Goal: Task Accomplishment & Management: Use online tool/utility

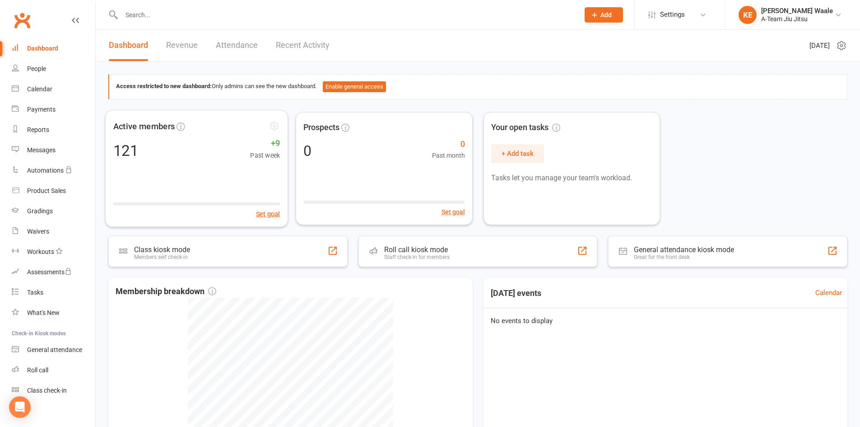
click at [200, 147] on div "121 +9 Past week" at bounding box center [196, 150] width 167 height 20
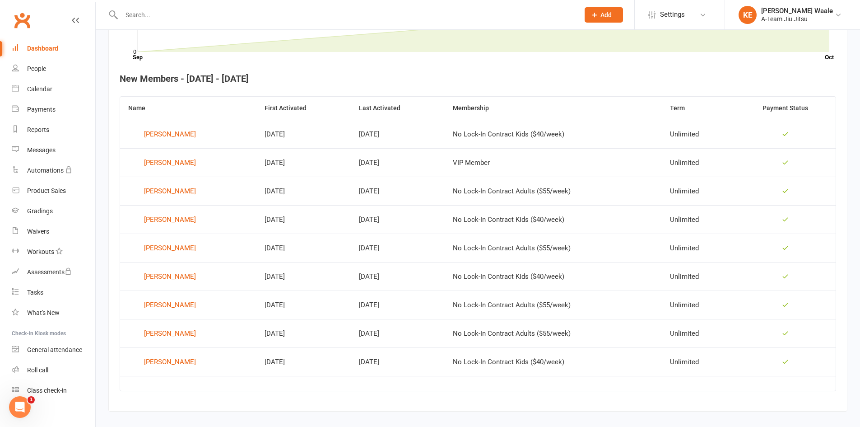
scroll to position [331, 0]
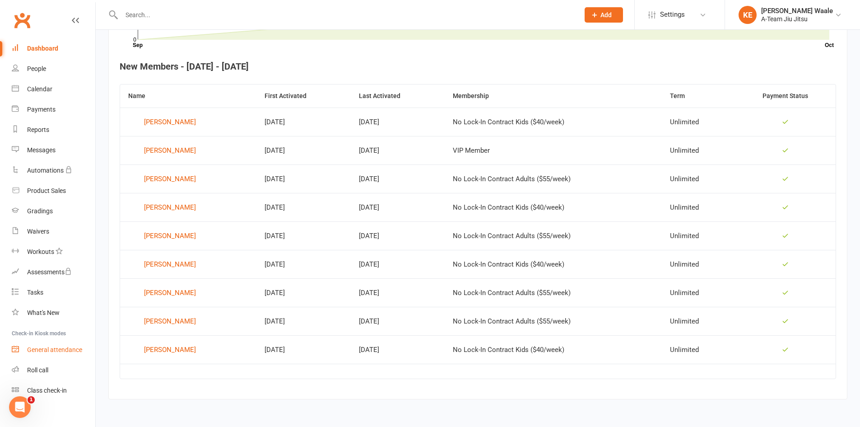
click at [58, 355] on link "General attendance" at bounding box center [54, 350] width 84 height 20
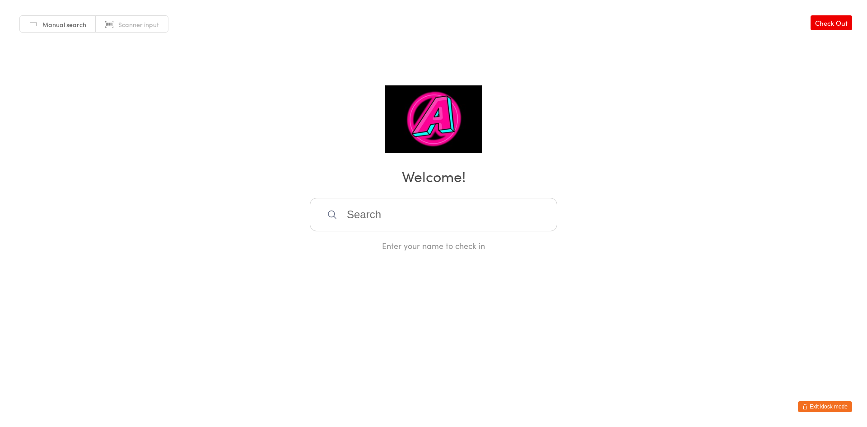
click at [369, 218] on input "search" at bounding box center [434, 214] width 248 height 33
type input "cloe"
click at [404, 251] on div "[PERSON_NAME]" at bounding box center [433, 244] width 247 height 24
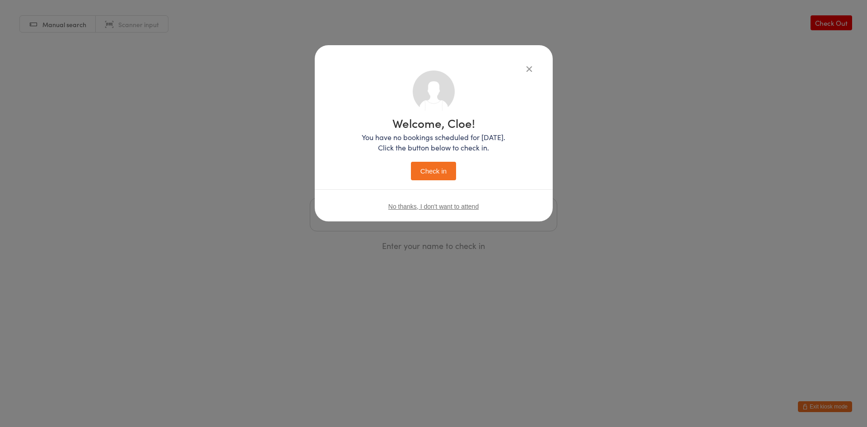
click at [428, 173] on button "Check in" at bounding box center [433, 171] width 45 height 19
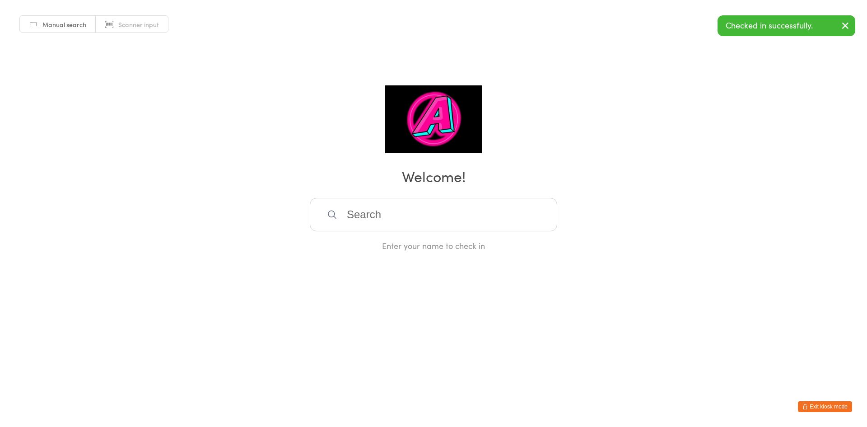
click at [435, 223] on input "search" at bounding box center [434, 214] width 248 height 33
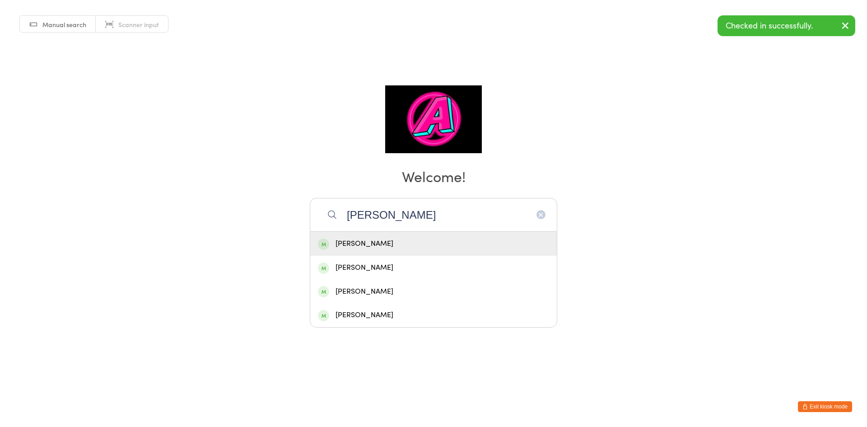
type input "andrew"
click at [397, 248] on div "[PERSON_NAME]" at bounding box center [433, 244] width 231 height 12
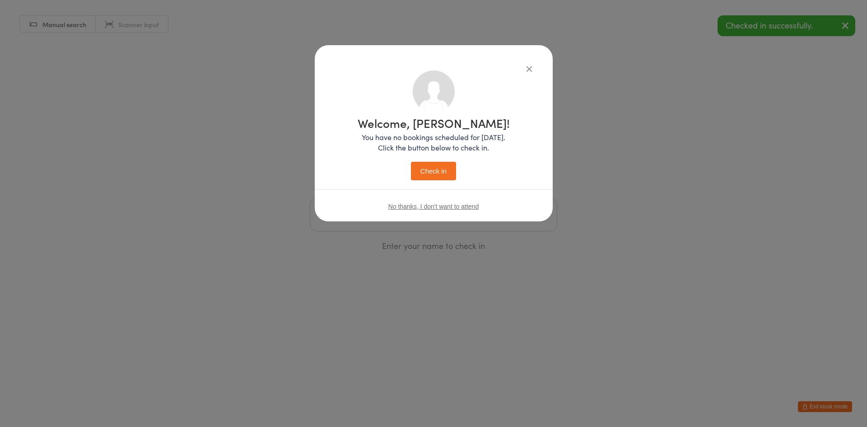
click at [421, 166] on button "Check in" at bounding box center [433, 171] width 45 height 19
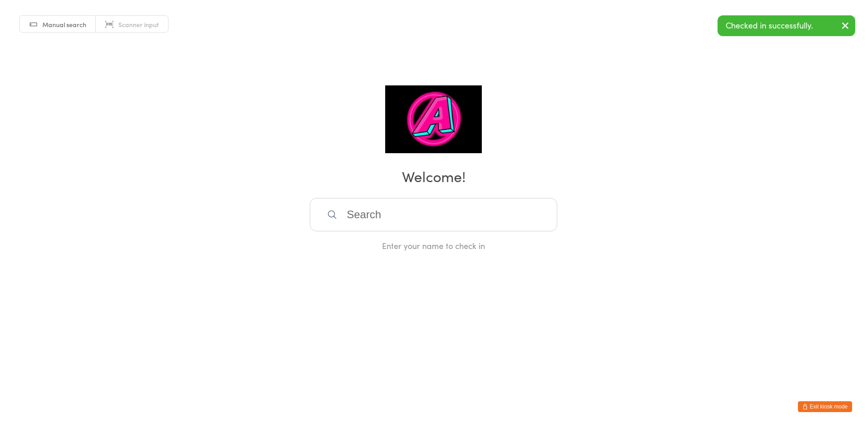
click at [407, 224] on input "search" at bounding box center [434, 214] width 248 height 33
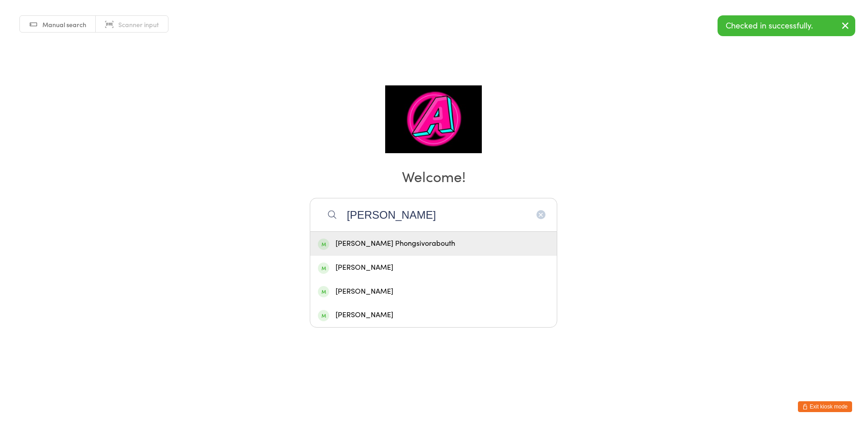
type input "nixon"
click at [395, 244] on div "[PERSON_NAME] Phongsivorabouth" at bounding box center [433, 244] width 231 height 12
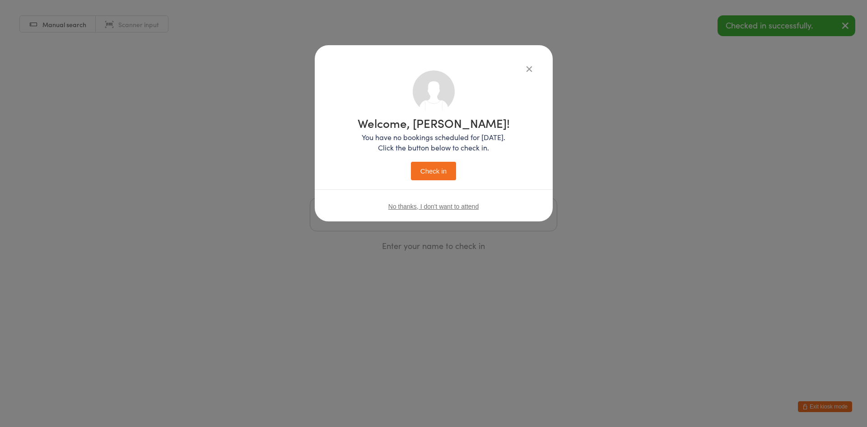
click at [435, 176] on button "Check in" at bounding box center [433, 171] width 45 height 19
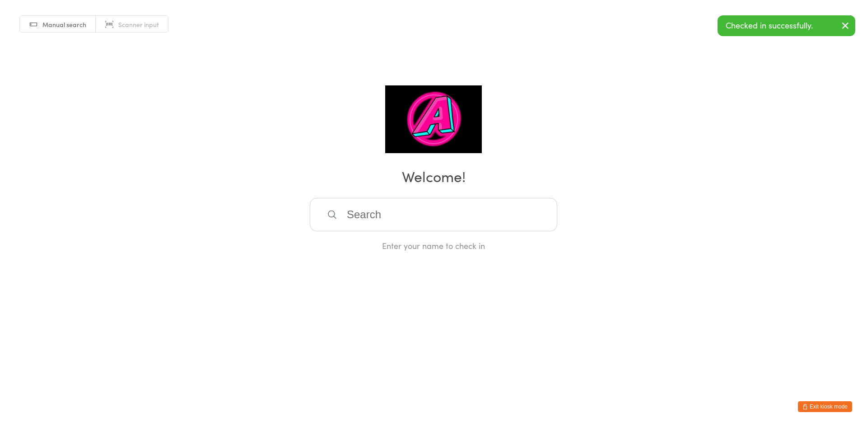
click at [426, 222] on input "search" at bounding box center [434, 214] width 248 height 33
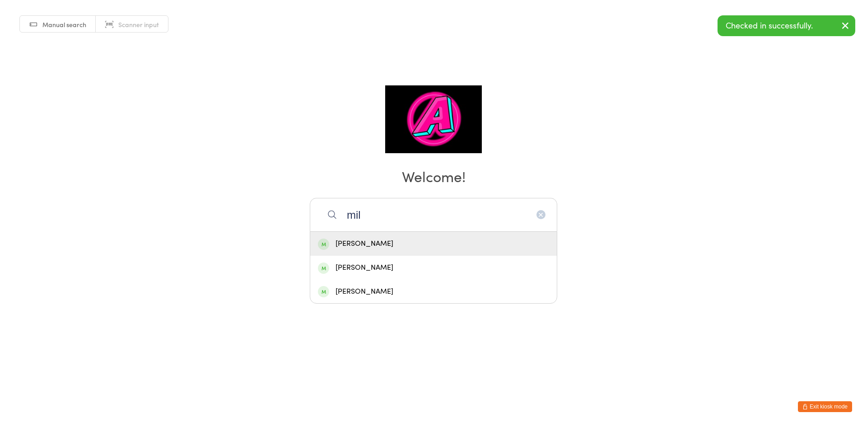
type input "mil"
click at [393, 243] on div "[PERSON_NAME]" at bounding box center [433, 244] width 231 height 12
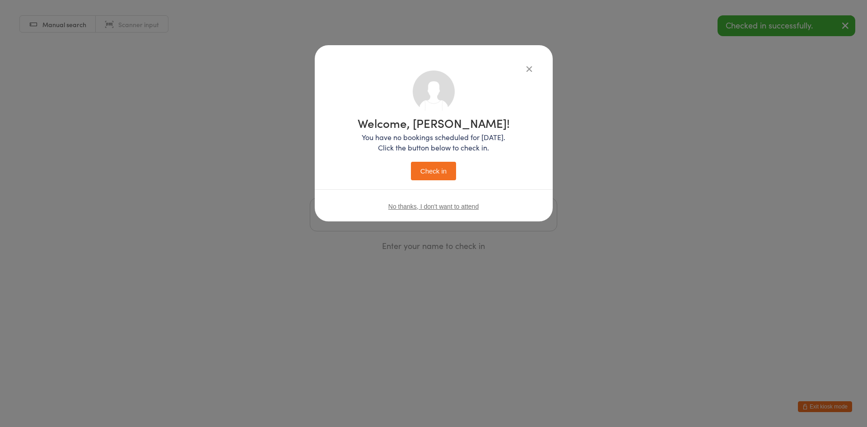
click at [422, 167] on button "Check in" at bounding box center [433, 171] width 45 height 19
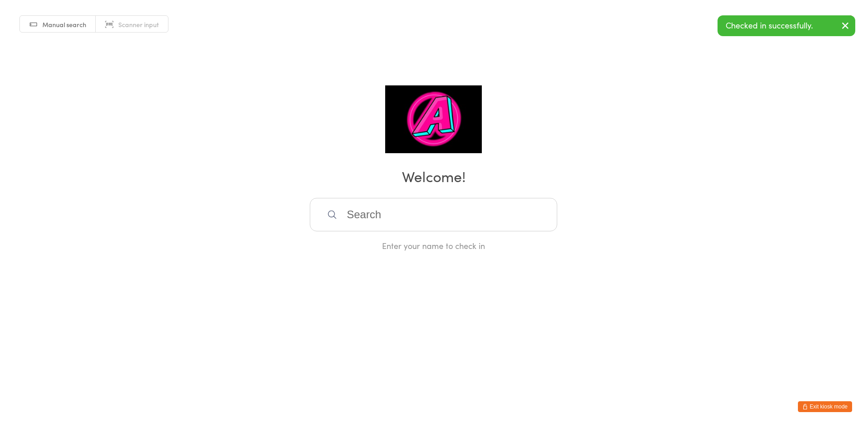
click at [376, 217] on input "search" at bounding box center [434, 214] width 248 height 33
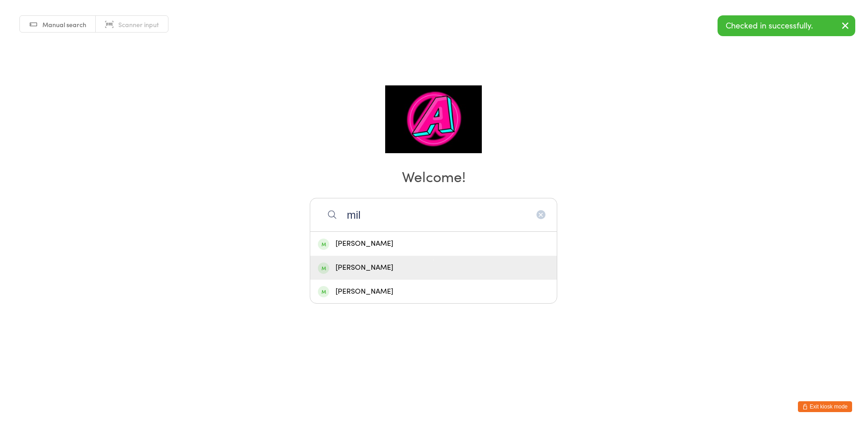
type input "mil"
click at [368, 266] on div "Jayden Millanta" at bounding box center [433, 268] width 231 height 12
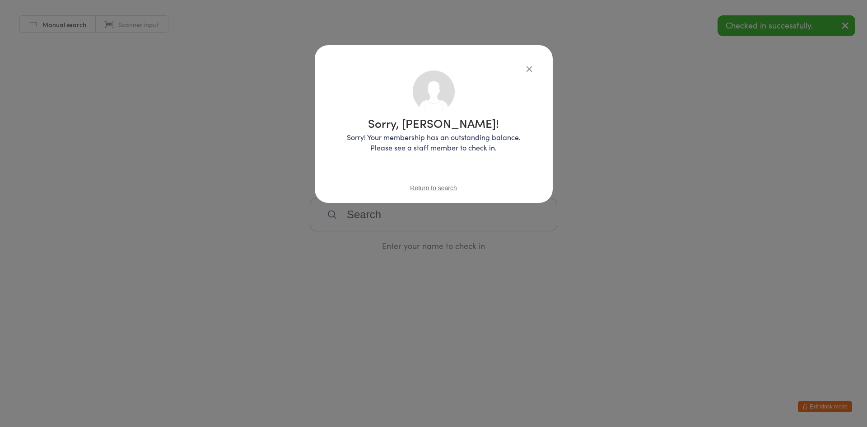
click at [530, 72] on icon "button" at bounding box center [529, 69] width 10 height 10
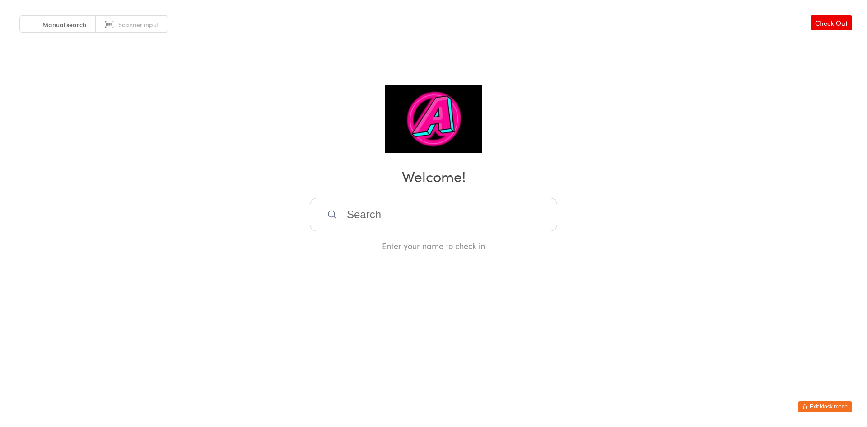
click at [401, 212] on input "search" at bounding box center [434, 214] width 248 height 33
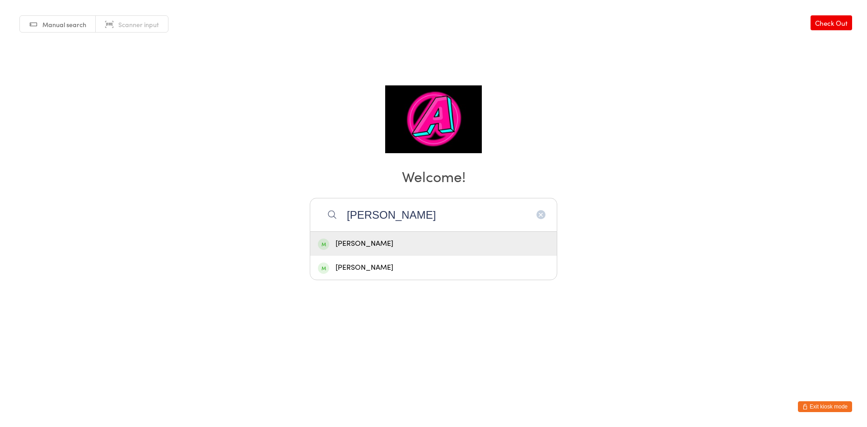
type input "tim"
click at [391, 238] on div "[PERSON_NAME]" at bounding box center [433, 244] width 231 height 12
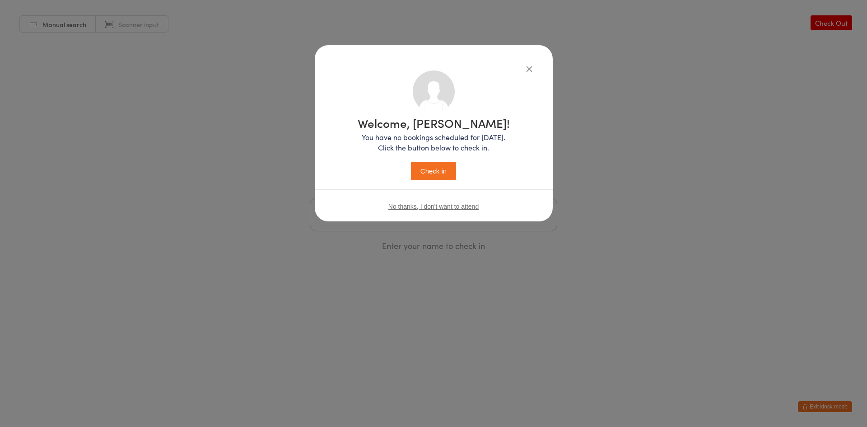
click at [443, 159] on div "Welcome, Tim! You have no bookings scheduled for today. Click the button below …" at bounding box center [434, 148] width 152 height 63
click at [441, 165] on button "Check in" at bounding box center [433, 171] width 45 height 19
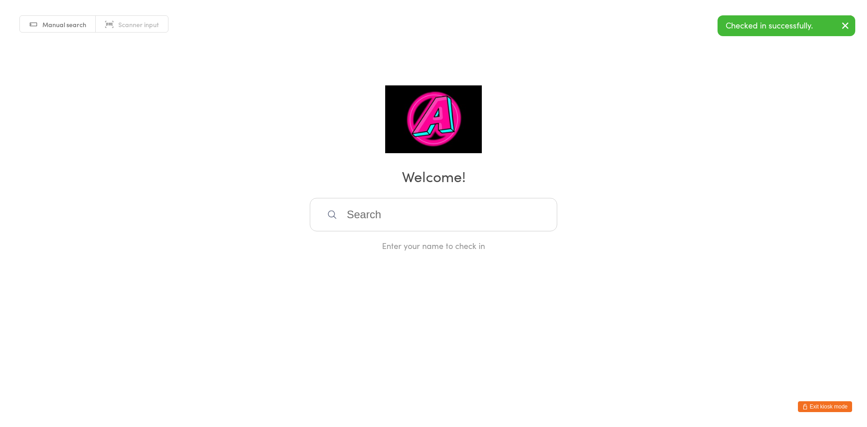
click at [381, 223] on input "search" at bounding box center [434, 214] width 248 height 33
type input "hrry"
click at [377, 249] on div "[PERSON_NAME]" at bounding box center [433, 244] width 231 height 12
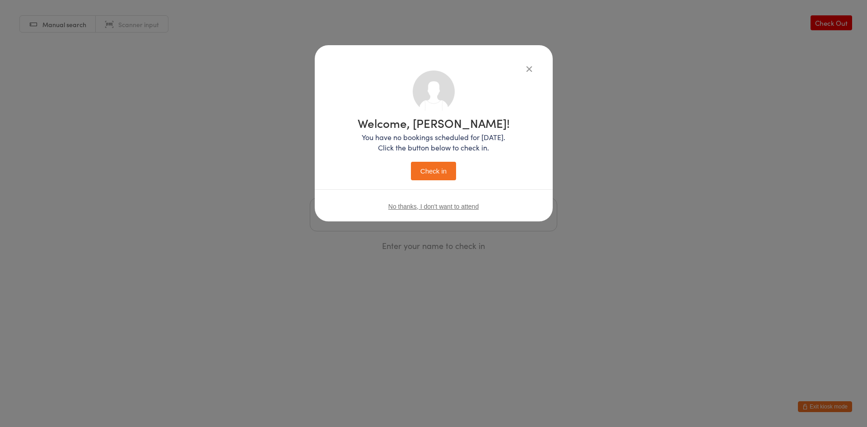
click at [424, 169] on button "Check in" at bounding box center [433, 171] width 45 height 19
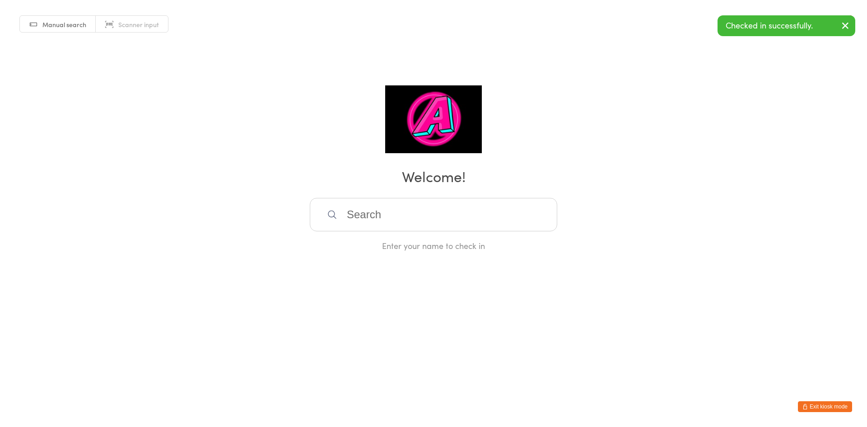
click at [407, 219] on input "search" at bounding box center [434, 214] width 248 height 33
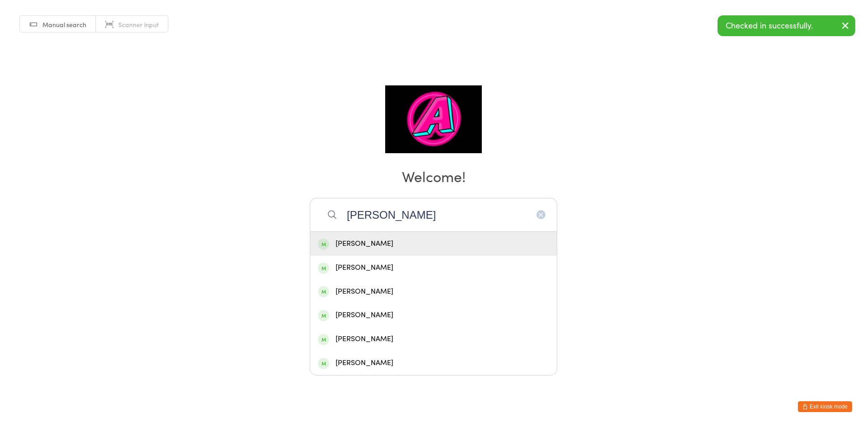
type input "jon"
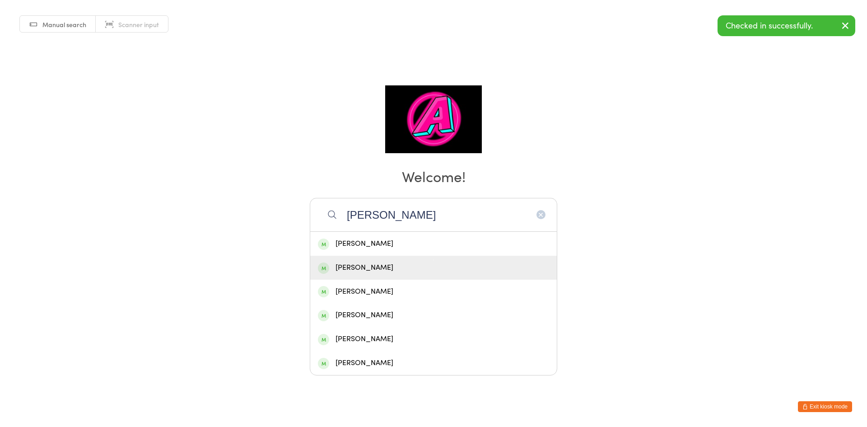
click at [376, 268] on div "[PERSON_NAME]" at bounding box center [433, 268] width 231 height 12
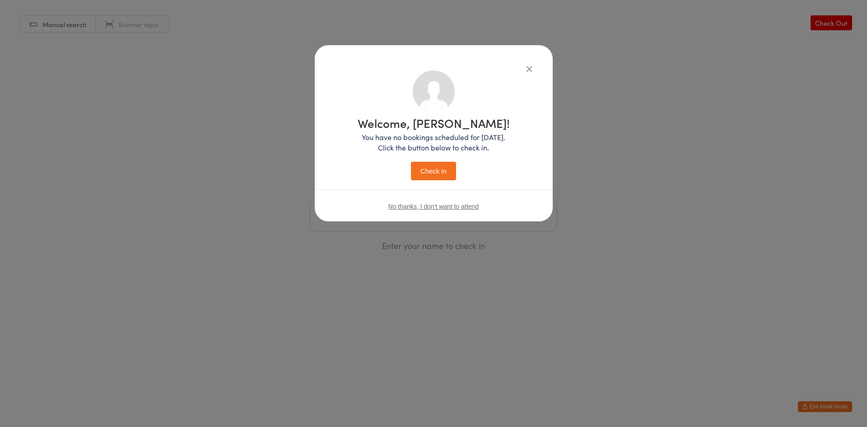
click at [423, 156] on div "Welcome, Jonathon! You have no bookings scheduled for today. Click the button b…" at bounding box center [434, 148] width 152 height 63
click at [425, 171] on button "Check in" at bounding box center [433, 171] width 45 height 19
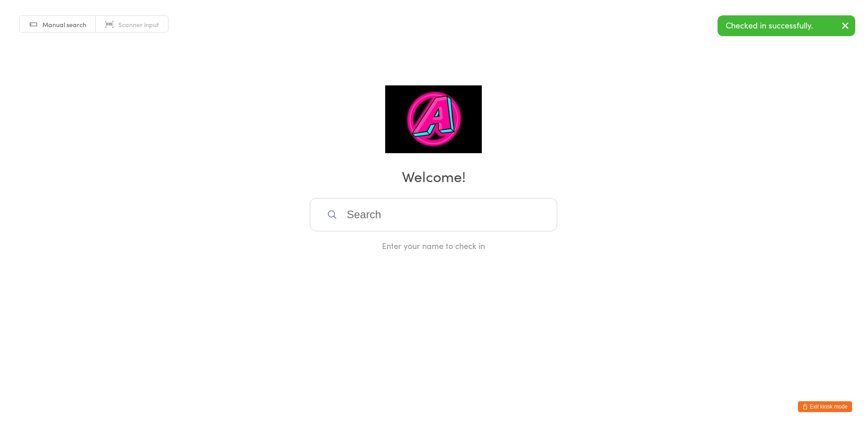
click at [400, 220] on input "search" at bounding box center [434, 214] width 248 height 33
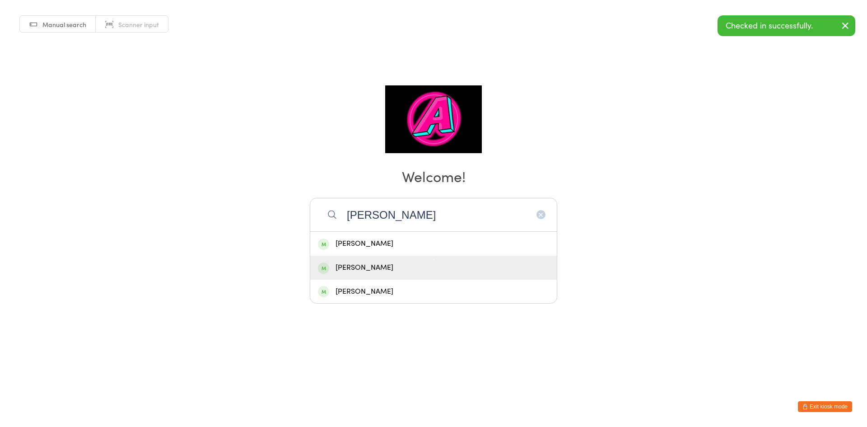
type input "sam"
click at [389, 273] on div "[PERSON_NAME]" at bounding box center [433, 268] width 231 height 12
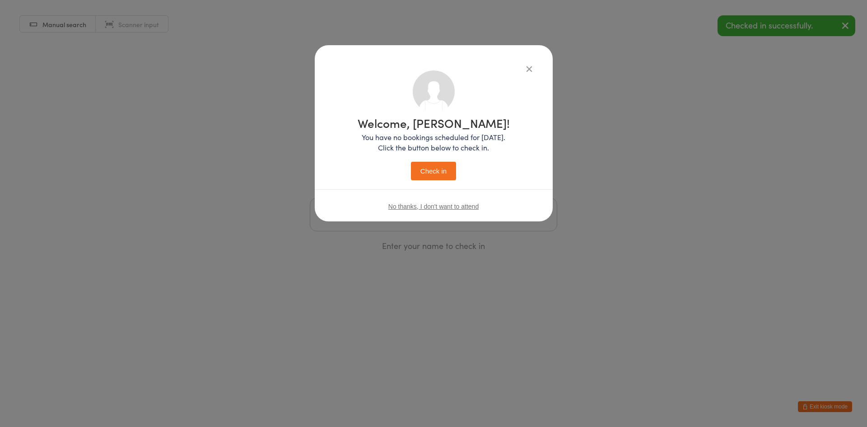
click at [439, 171] on button "Check in" at bounding box center [433, 171] width 45 height 19
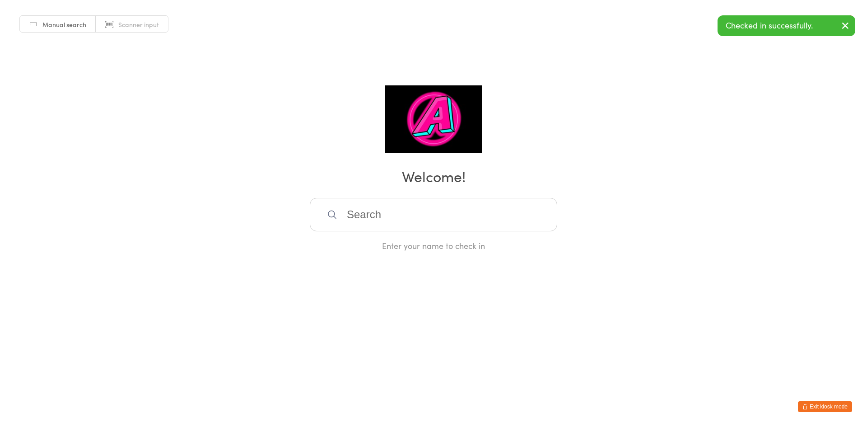
click at [427, 218] on input "search" at bounding box center [434, 214] width 248 height 33
type input "gull"
click at [420, 247] on div "Gulliver Burns" at bounding box center [433, 244] width 231 height 12
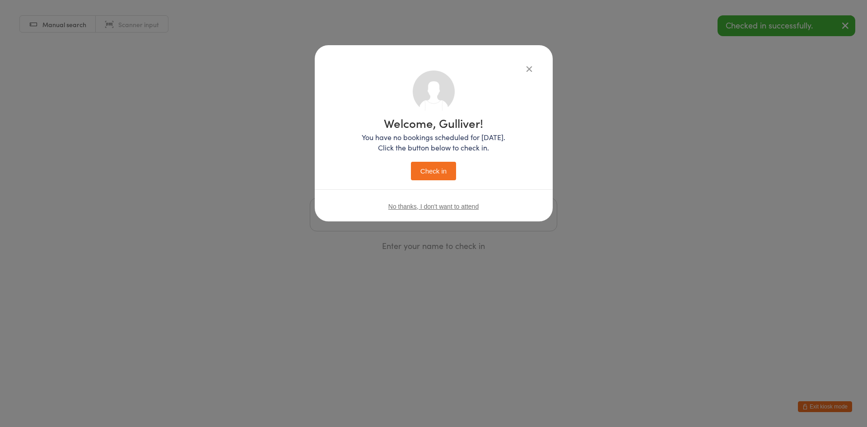
click at [429, 176] on button "Check in" at bounding box center [433, 171] width 45 height 19
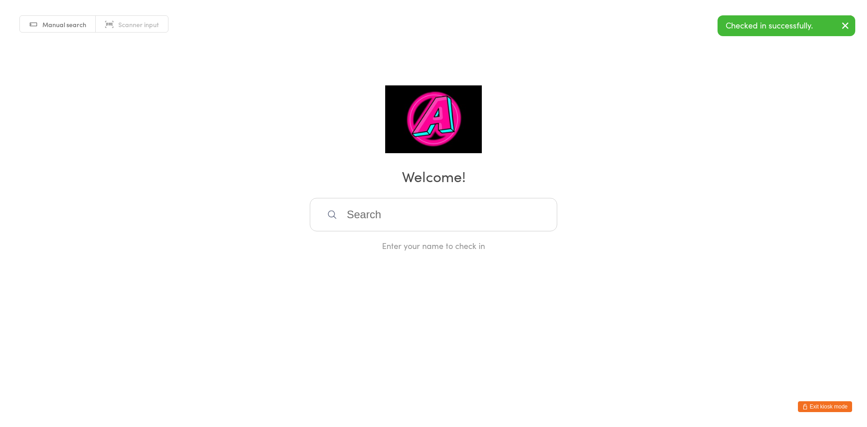
click at [406, 215] on input "search" at bounding box center [434, 214] width 248 height 33
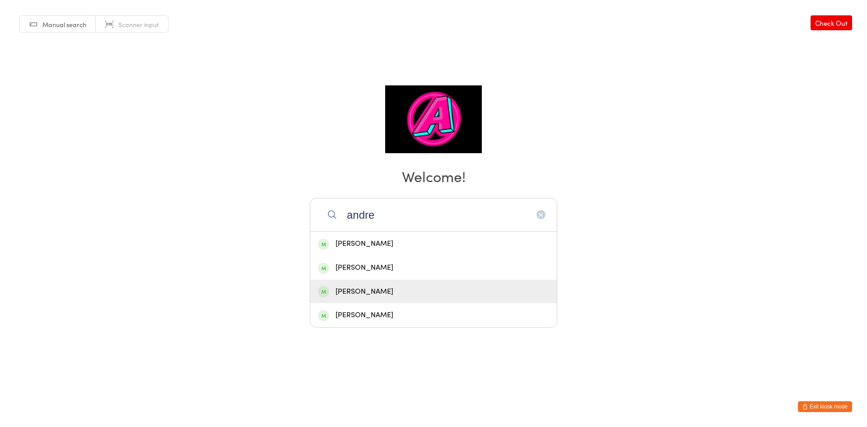
type input "andre"
click at [394, 290] on div "[PERSON_NAME]" at bounding box center [433, 291] width 231 height 12
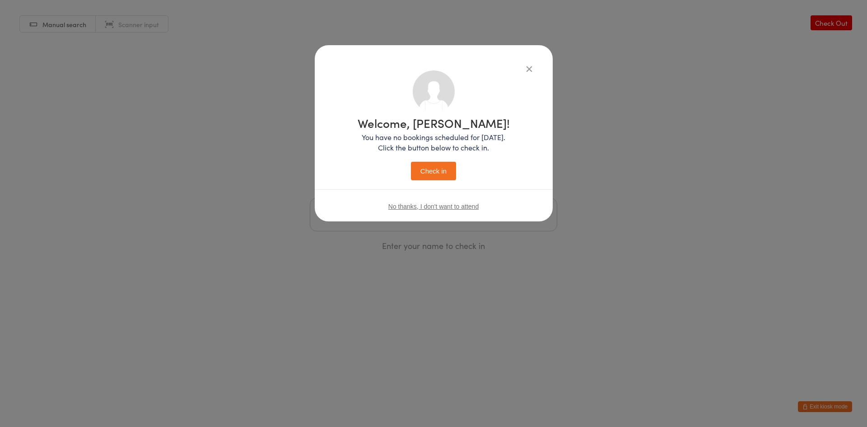
click at [437, 168] on button "Check in" at bounding box center [433, 171] width 45 height 19
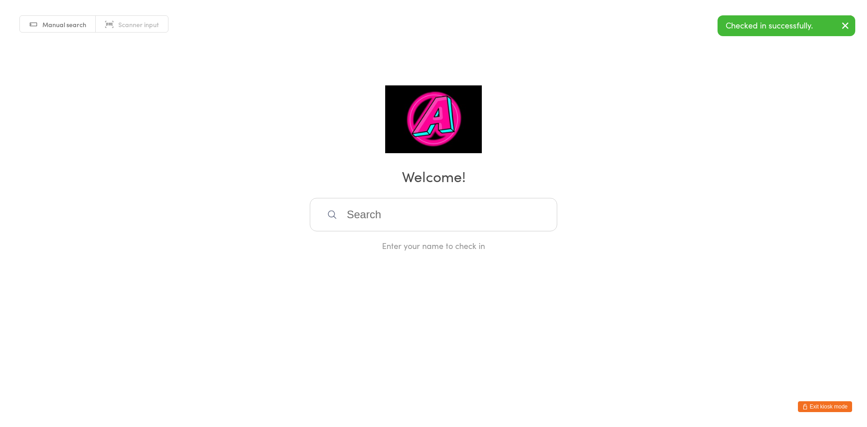
click at [403, 209] on input "search" at bounding box center [434, 214] width 248 height 33
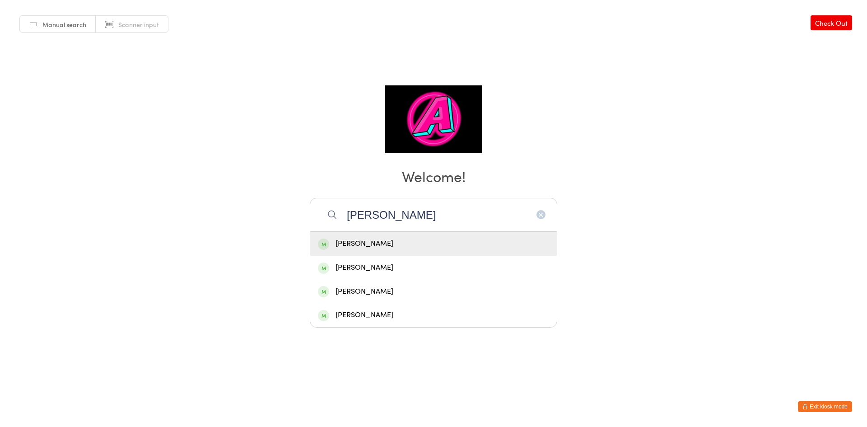
type input "ryan"
click at [395, 247] on div "[PERSON_NAME]" at bounding box center [433, 244] width 231 height 12
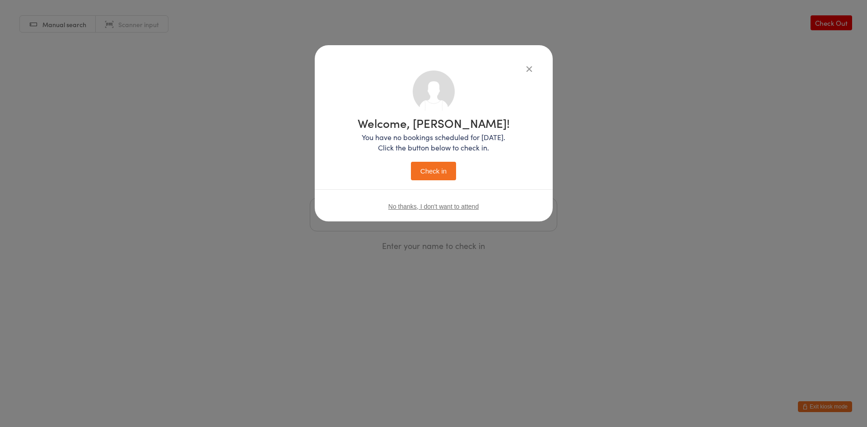
click at [442, 177] on button "Check in" at bounding box center [433, 171] width 45 height 19
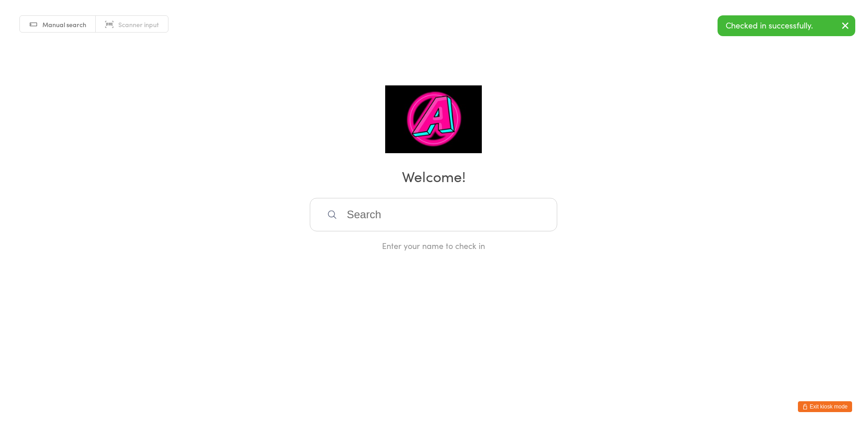
click at [347, 220] on input "search" at bounding box center [434, 214] width 248 height 33
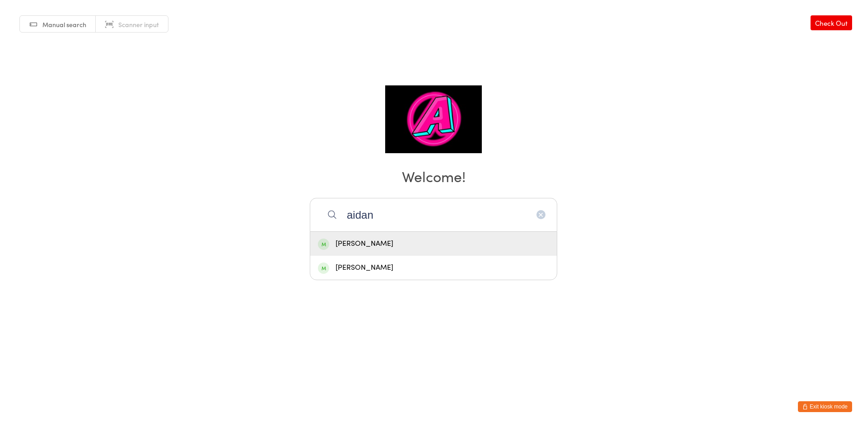
type input "aidan"
click at [381, 239] on div "[PERSON_NAME]" at bounding box center [433, 244] width 231 height 12
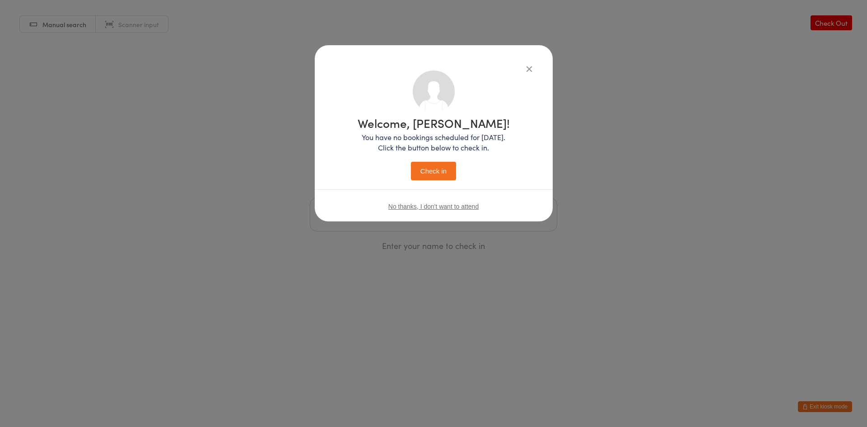
click at [414, 173] on button "Check in" at bounding box center [433, 171] width 45 height 19
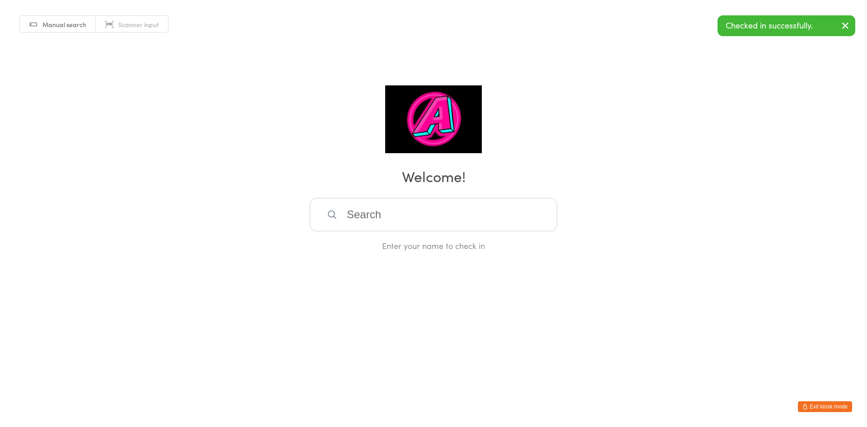
click at [420, 216] on input "search" at bounding box center [434, 214] width 248 height 33
type input "akash"
click at [398, 241] on div "[PERSON_NAME]" at bounding box center [433, 244] width 231 height 12
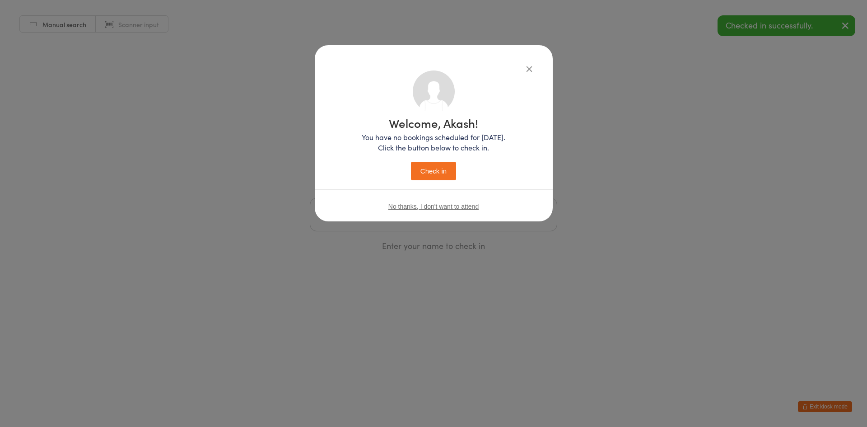
click at [428, 171] on button "Check in" at bounding box center [433, 171] width 45 height 19
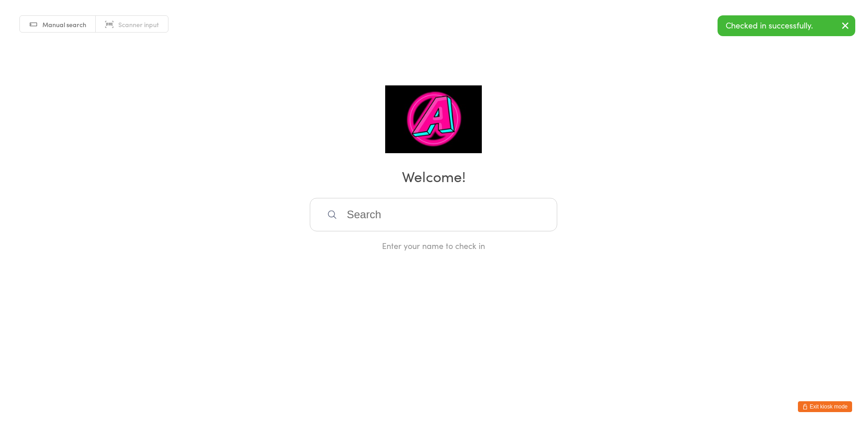
click at [850, 409] on button "Exit kiosk mode" at bounding box center [825, 406] width 54 height 11
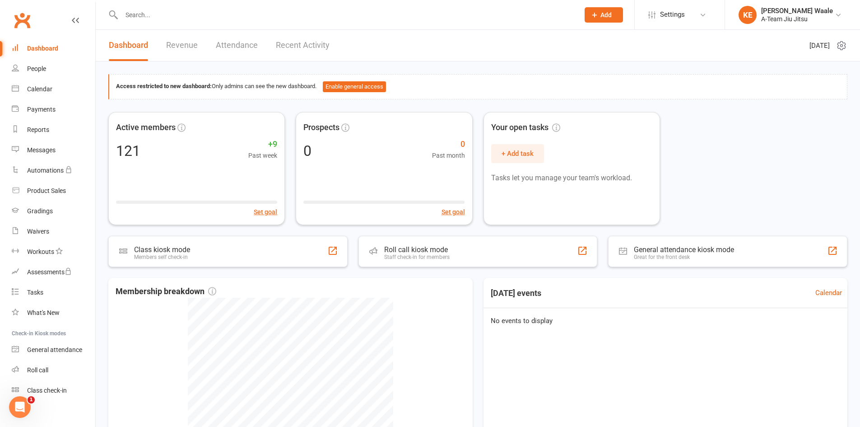
click at [219, 45] on link "Attendance" at bounding box center [237, 45] width 42 height 31
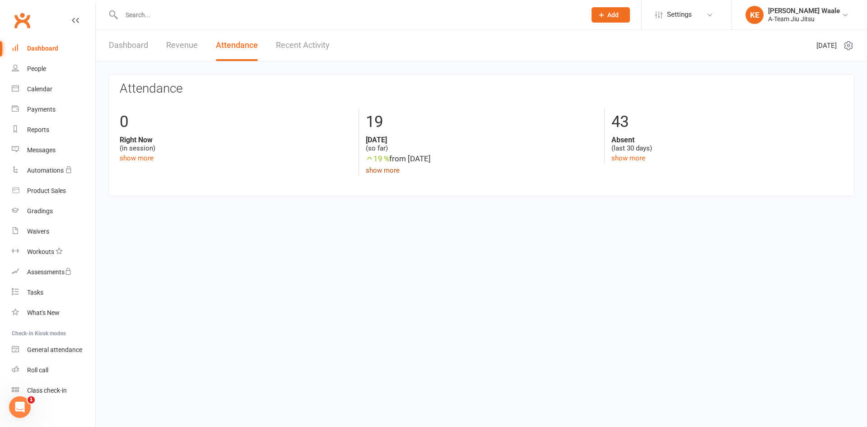
click at [393, 173] on link "show more" at bounding box center [383, 170] width 34 height 8
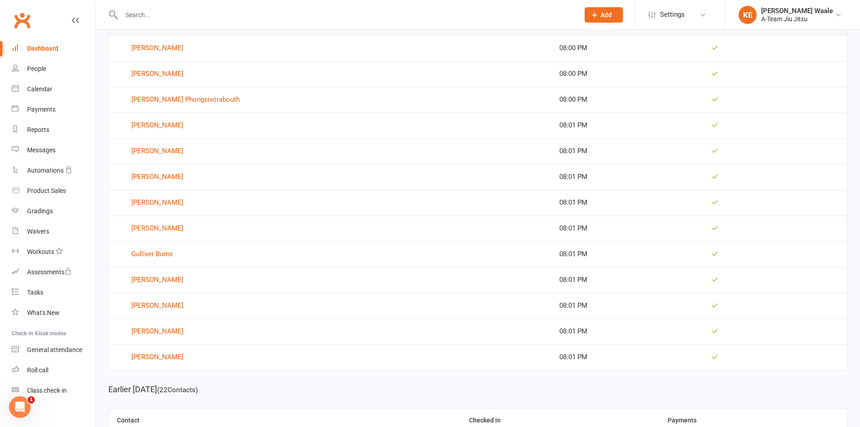
scroll to position [136, 0]
